Goal: Task Accomplishment & Management: Manage account settings

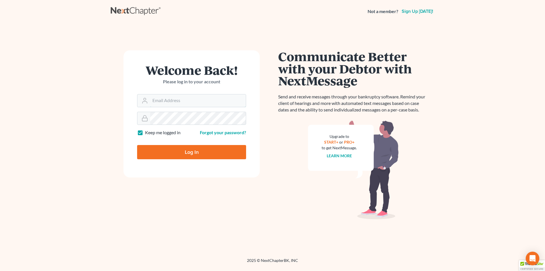
type input "SEAN@HARNAGELAW.COM"
click at [195, 150] on input "Log In" at bounding box center [191, 152] width 109 height 14
type input "Thinking..."
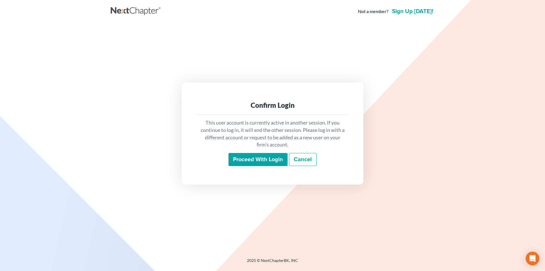
click at [252, 160] on input "Proceed with login" at bounding box center [258, 159] width 59 height 13
